Goal: Task Accomplishment & Management: Complete application form

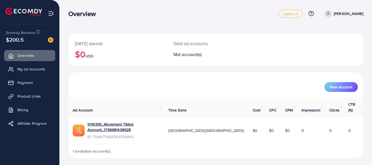
click at [52, 12] on img at bounding box center [51, 13] width 6 height 6
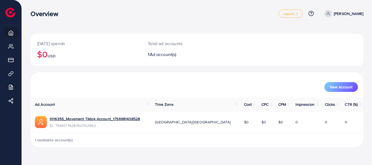
click at [355, 15] on p "[PERSON_NAME]" at bounding box center [348, 13] width 29 height 7
click at [275, 19] on div "Overview regular_1 Help Center Contact Support Plans and Pricing Term and polic…" at bounding box center [196, 13] width 333 height 15
click at [347, 17] on link "[PERSON_NAME]" at bounding box center [342, 13] width 41 height 7
click at [329, 36] on link "Profile" at bounding box center [337, 32] width 52 height 12
select select "********"
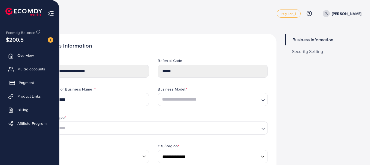
click at [22, 80] on link "Payment" at bounding box center [29, 82] width 51 height 11
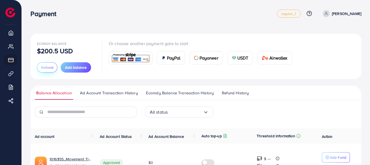
click at [41, 69] on span "Refund" at bounding box center [47, 67] width 12 height 5
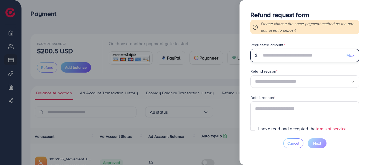
click at [292, 53] on input "text" at bounding box center [302, 55] width 81 height 13
type input "***"
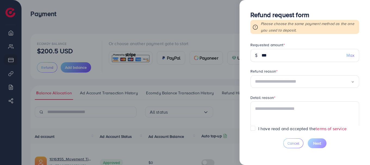
click at [283, 82] on input "Search for option" at bounding box center [303, 82] width 96 height 8
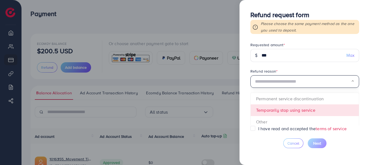
click at [278, 113] on form "Requested amount * $ *** Max Refund reason * Loading... Permanent service disco…" at bounding box center [305, 84] width 109 height 84
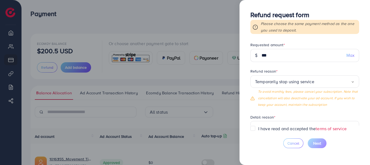
click at [214, 40] on div at bounding box center [185, 82] width 370 height 165
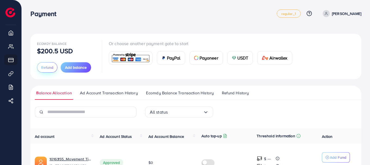
click at [42, 66] on span "Refund" at bounding box center [47, 67] width 12 height 5
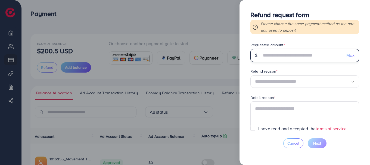
click at [275, 59] on input "text" at bounding box center [302, 55] width 81 height 13
type input "***"
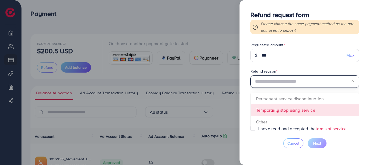
click at [293, 85] on input "Search for option" at bounding box center [303, 82] width 96 height 8
click at [278, 88] on span "Loading... Permanent service discontinuation Temporarily stop using service Oth…" at bounding box center [305, 81] width 109 height 13
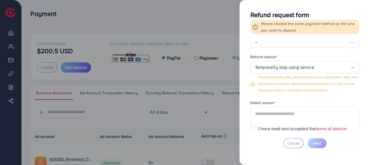
scroll to position [27, 0]
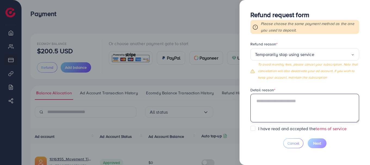
click at [281, 98] on textarea at bounding box center [305, 108] width 109 height 28
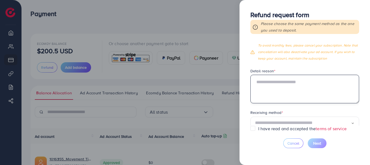
scroll to position [57, 0]
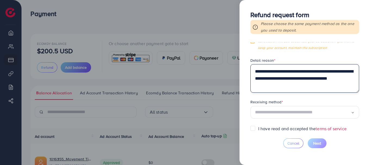
type textarea "**********"
click at [287, 112] on input "Search for option" at bounding box center [303, 112] width 96 height 8
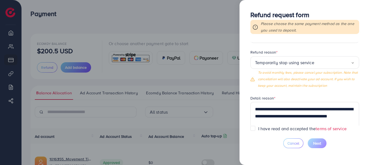
scroll to position [0, 0]
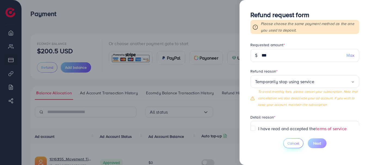
click at [298, 146] on span "Cancel" at bounding box center [294, 143] width 12 height 5
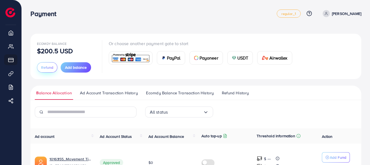
click at [55, 68] on button "Refund" at bounding box center [47, 67] width 20 height 10
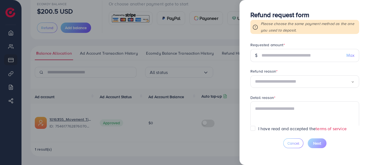
scroll to position [37, 0]
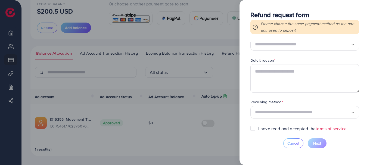
click at [219, 26] on div at bounding box center [185, 82] width 370 height 165
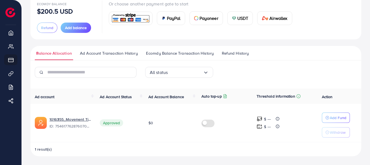
scroll to position [13, 0]
